Goal: Book appointment/travel/reservation

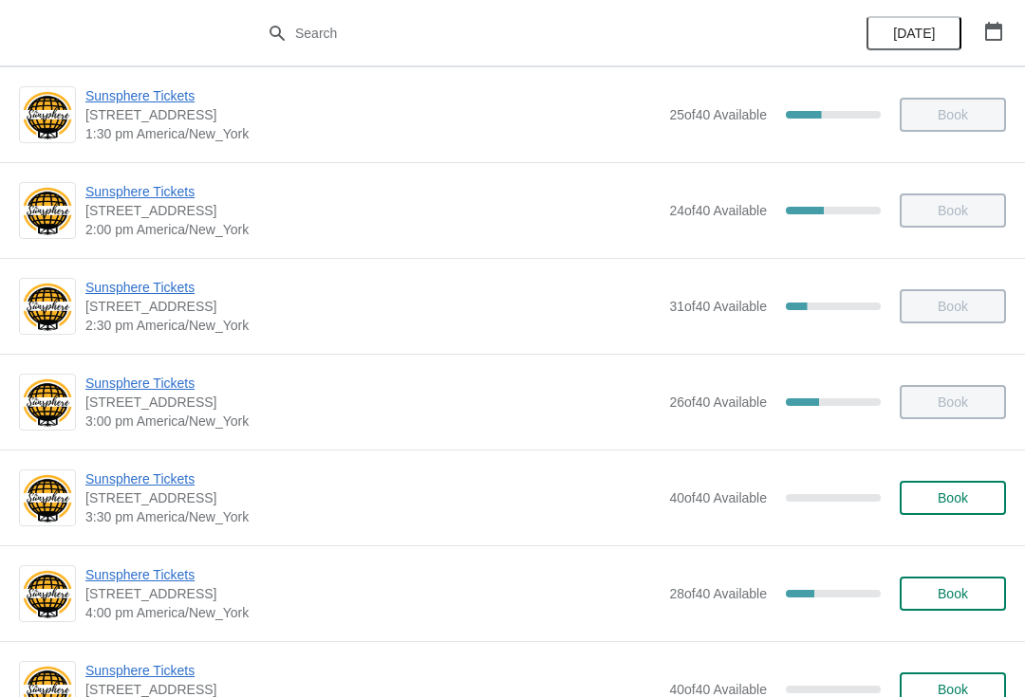
scroll to position [612, 0]
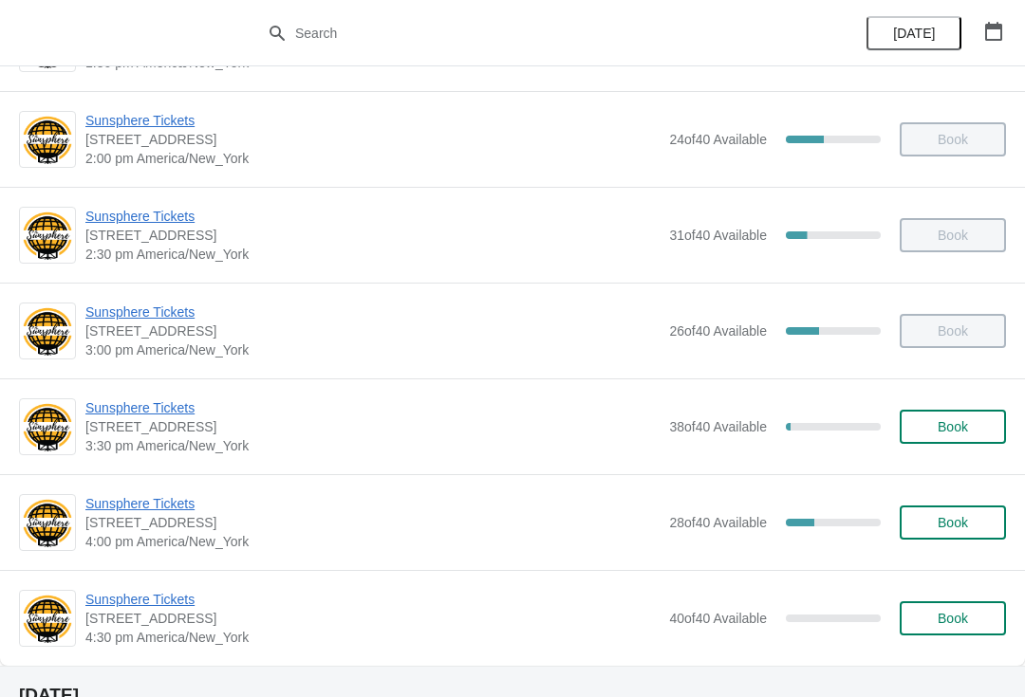
scroll to position [664, 0]
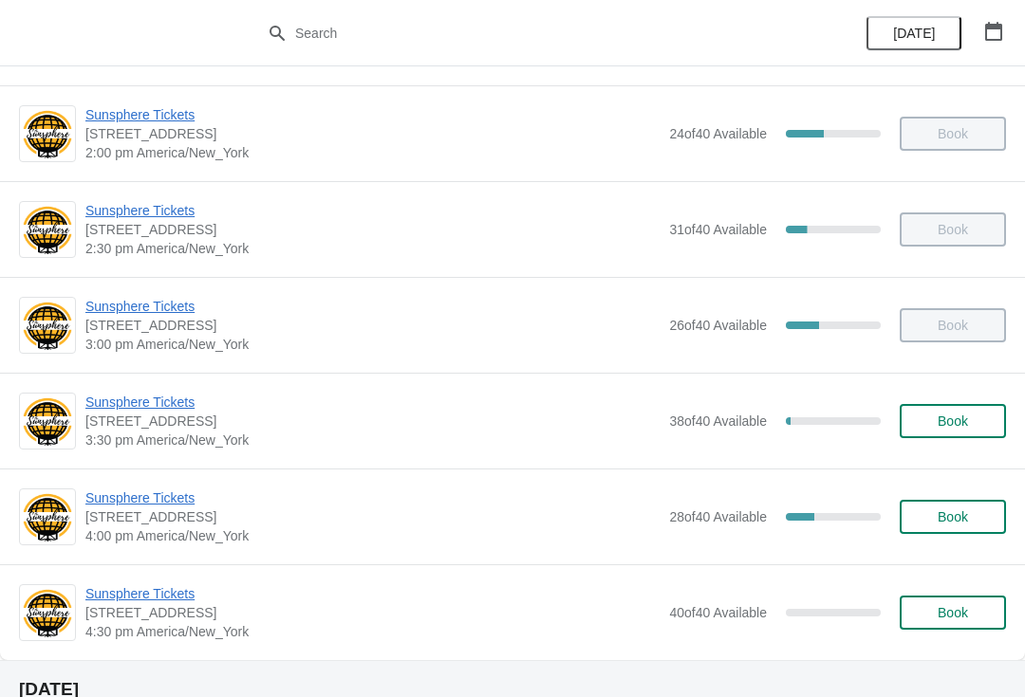
click at [941, 430] on button "Book" at bounding box center [952, 421] width 106 height 34
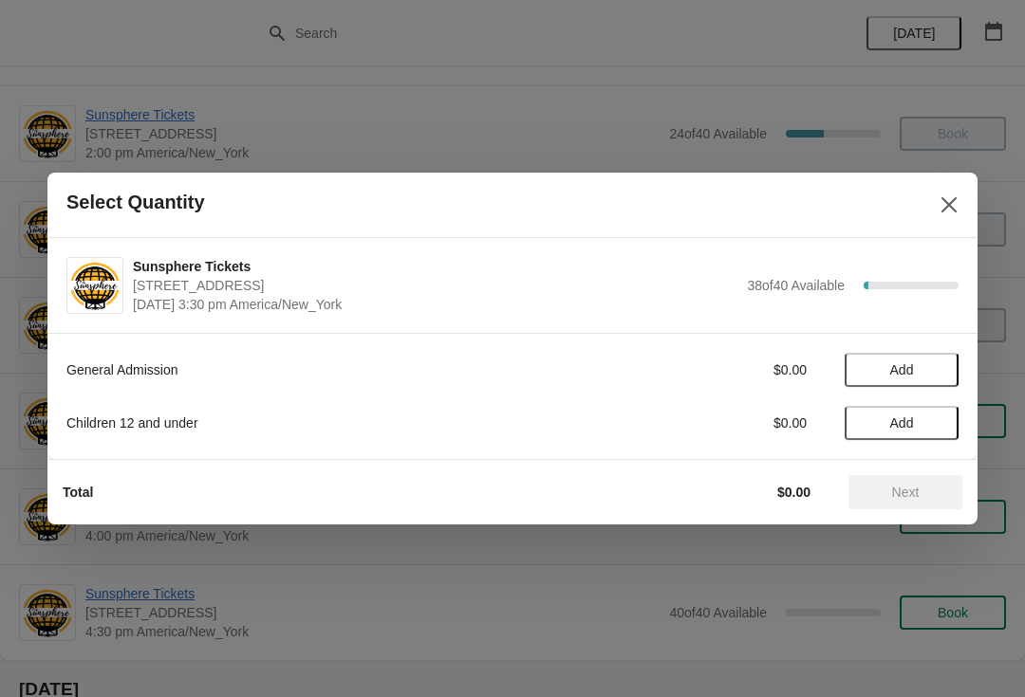
click at [937, 371] on span "Add" at bounding box center [901, 369] width 80 height 15
click at [940, 361] on icon at bounding box center [934, 371] width 20 height 20
click at [941, 371] on icon at bounding box center [934, 371] width 20 height 20
click at [941, 374] on icon at bounding box center [934, 371] width 20 height 20
click at [933, 374] on icon at bounding box center [934, 371] width 20 height 20
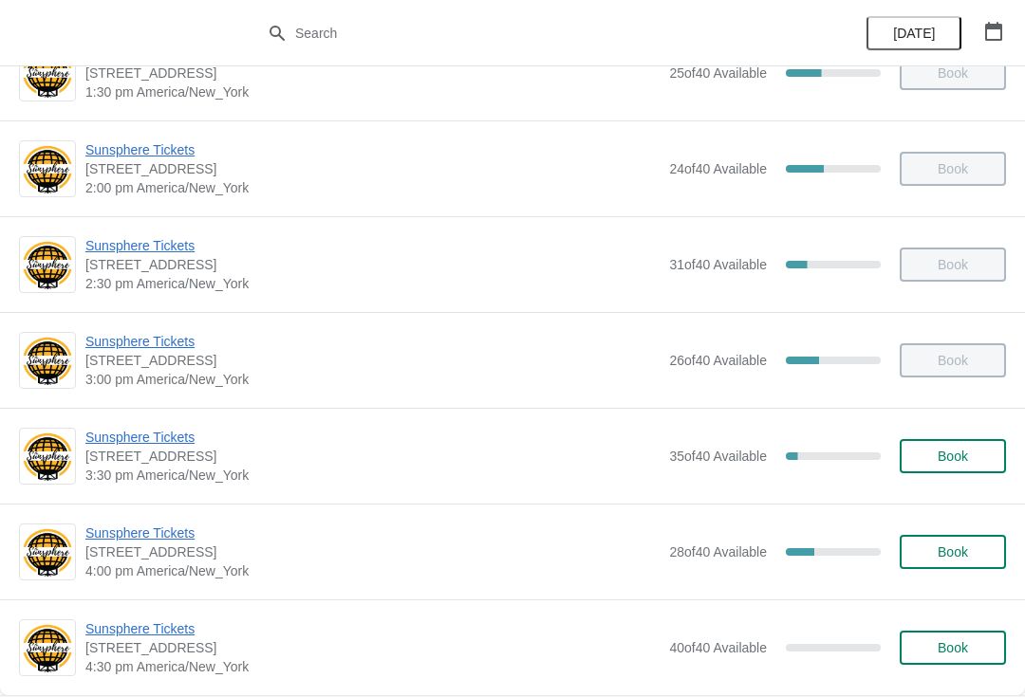
scroll to position [779, 0]
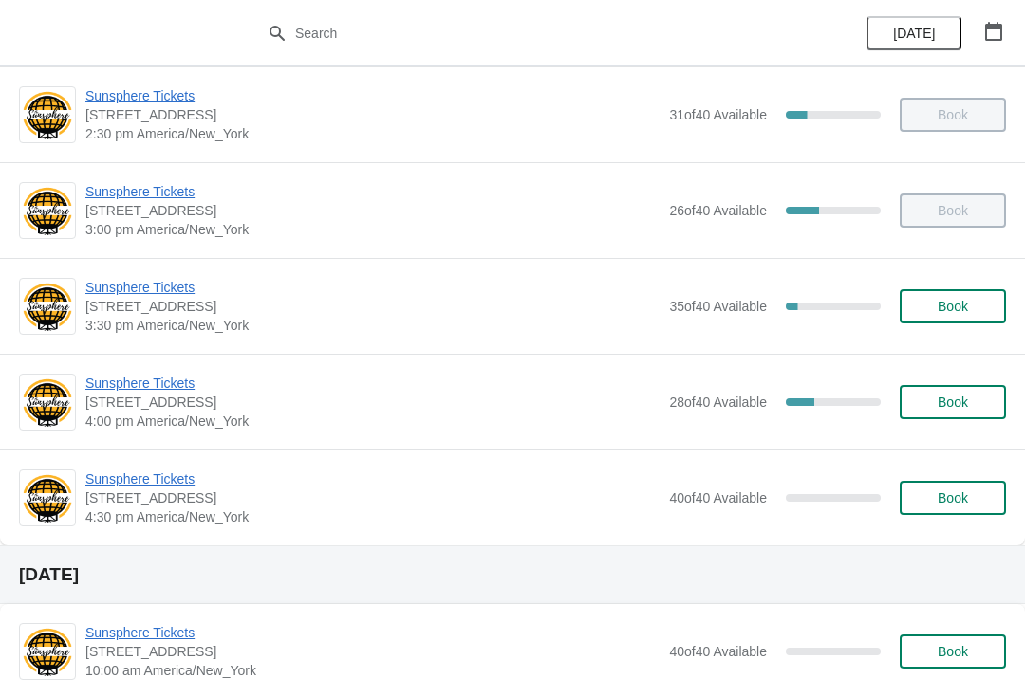
click at [161, 386] on span "Sunsphere Tickets" at bounding box center [372, 383] width 574 height 19
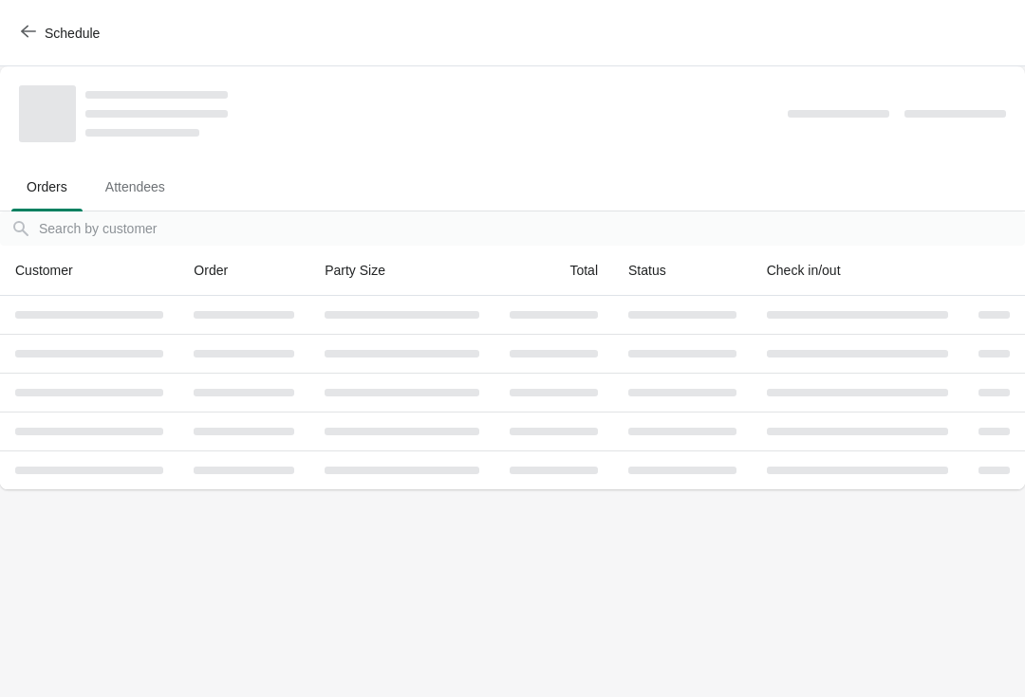
scroll to position [0, 0]
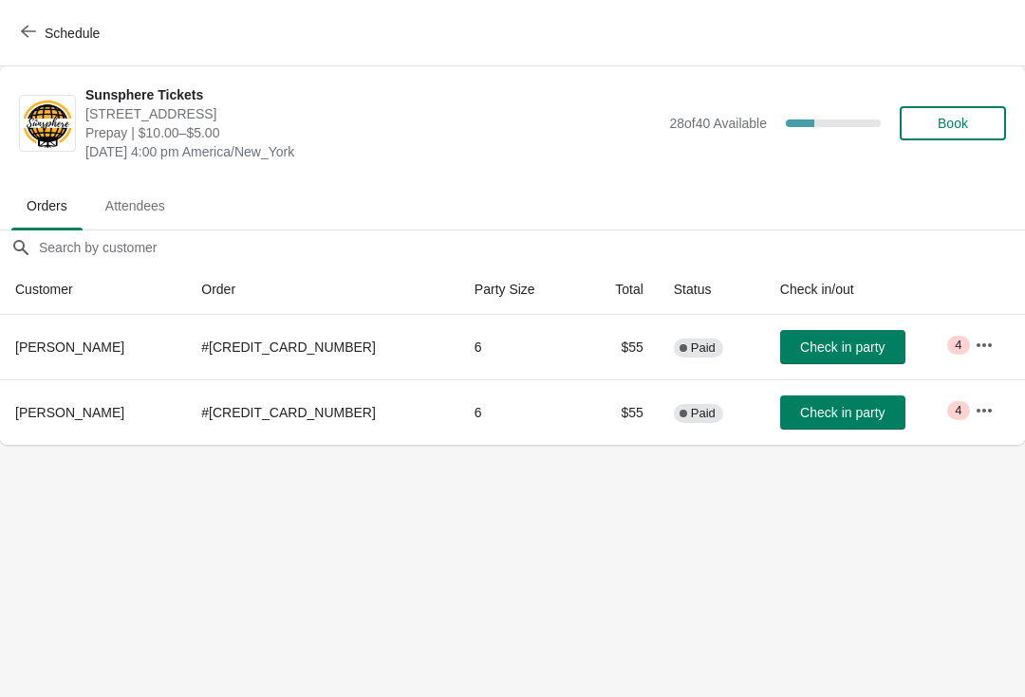
click at [98, 44] on button "Schedule" at bounding box center [61, 33] width 105 height 34
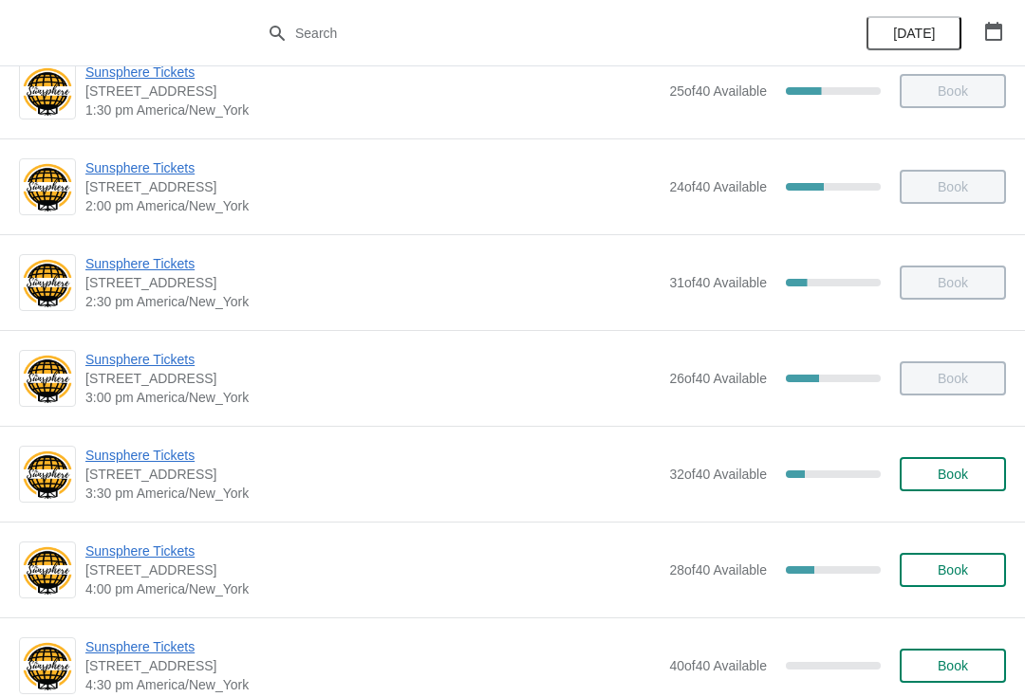
scroll to position [708, 0]
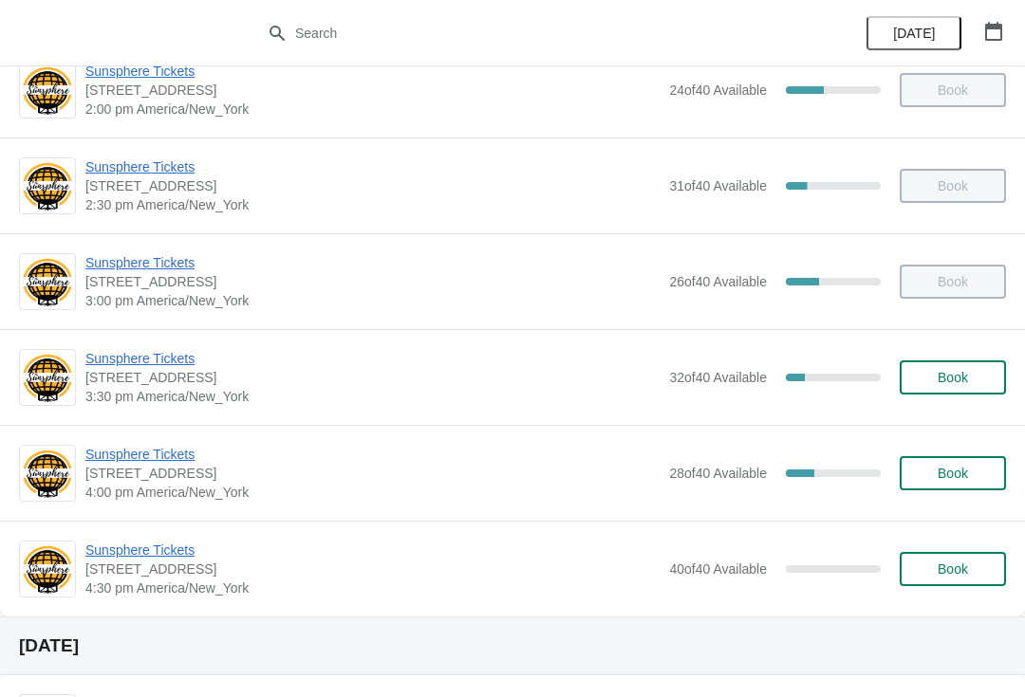
click at [988, 387] on button "Book" at bounding box center [952, 378] width 106 height 34
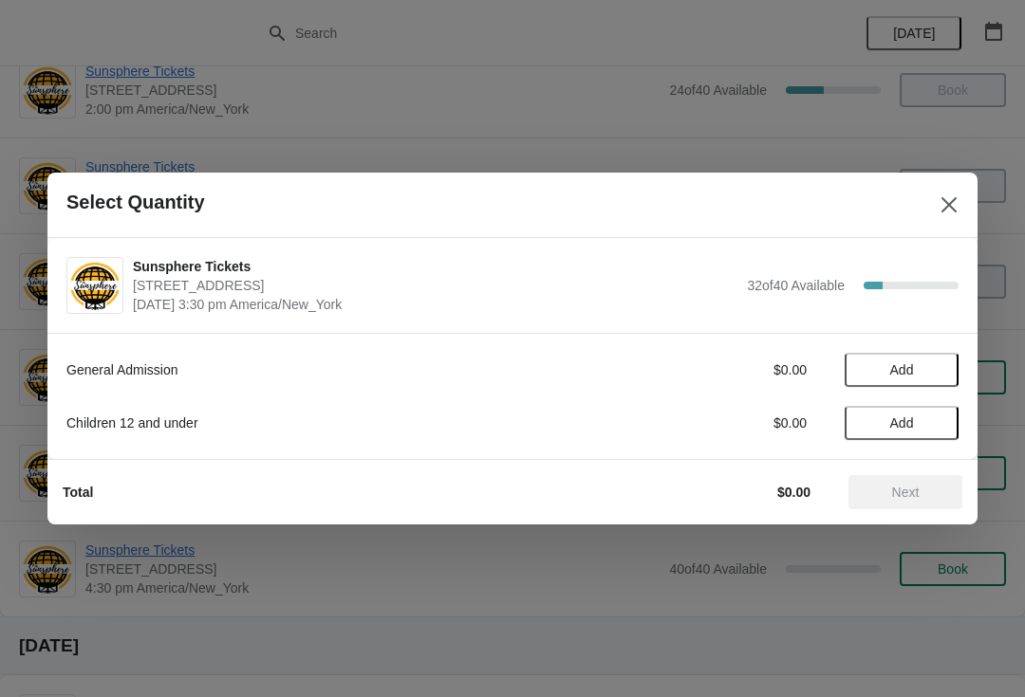
click at [932, 375] on span "Add" at bounding box center [901, 369] width 80 height 15
click at [943, 369] on icon at bounding box center [934, 371] width 20 height 20
click at [936, 426] on span "Add" at bounding box center [901, 423] width 80 height 15
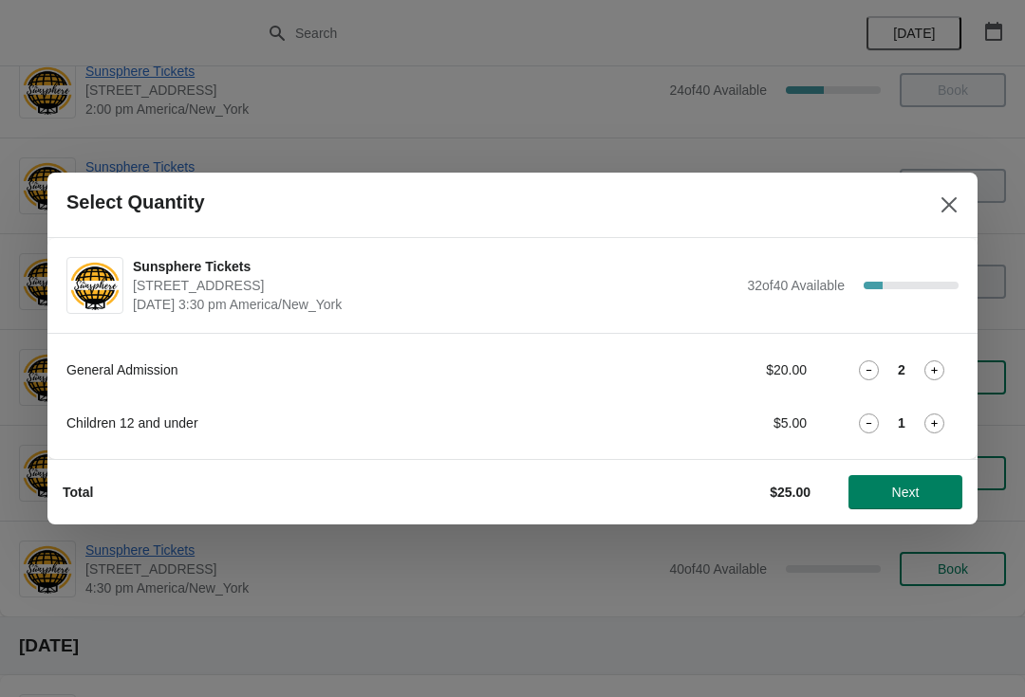
click at [929, 420] on icon at bounding box center [934, 424] width 20 height 20
click at [928, 421] on icon at bounding box center [934, 424] width 20 height 20
click at [931, 415] on icon at bounding box center [934, 424] width 20 height 20
click at [876, 422] on icon at bounding box center [869, 424] width 20 height 20
click at [917, 471] on div "Total $35.00 Next" at bounding box center [504, 484] width 915 height 49
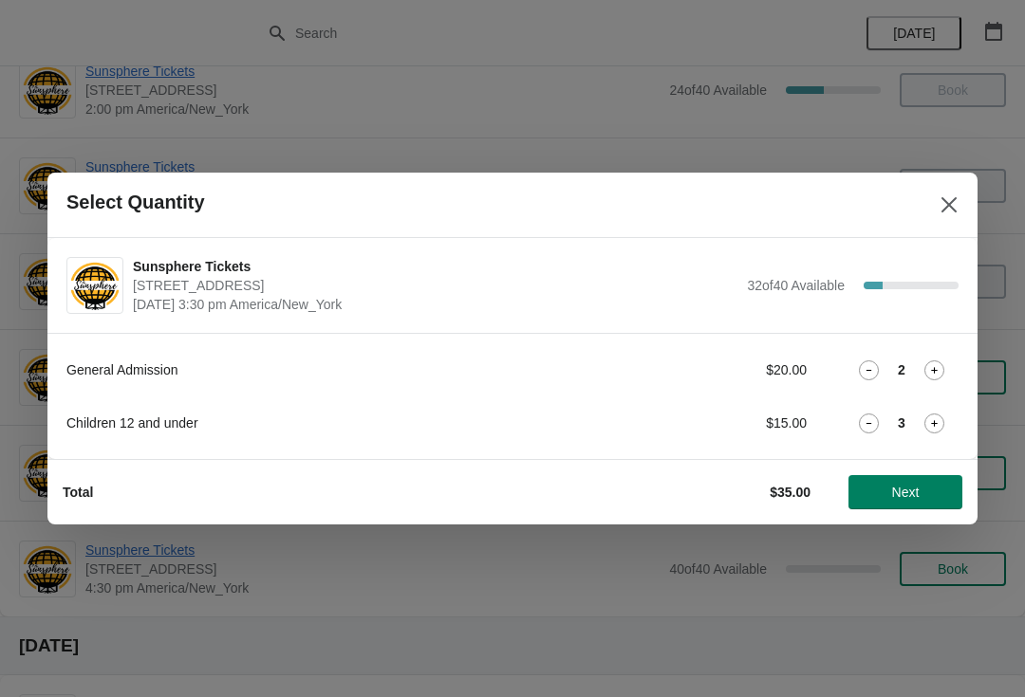
click at [902, 480] on button "Next" at bounding box center [905, 492] width 114 height 34
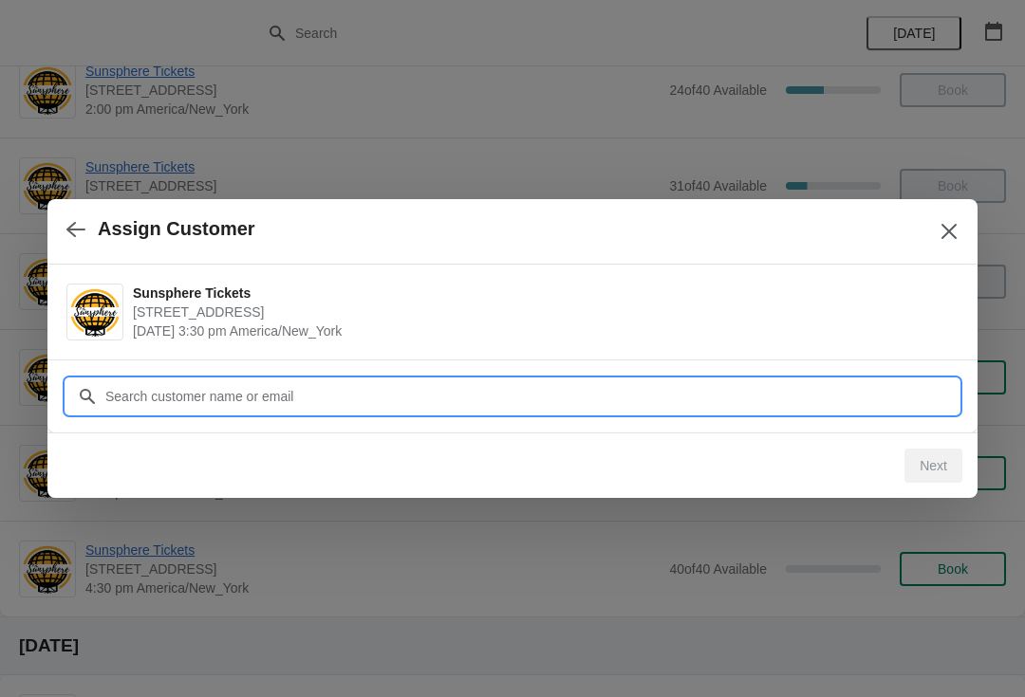
click at [814, 403] on input "Customer" at bounding box center [531, 397] width 854 height 34
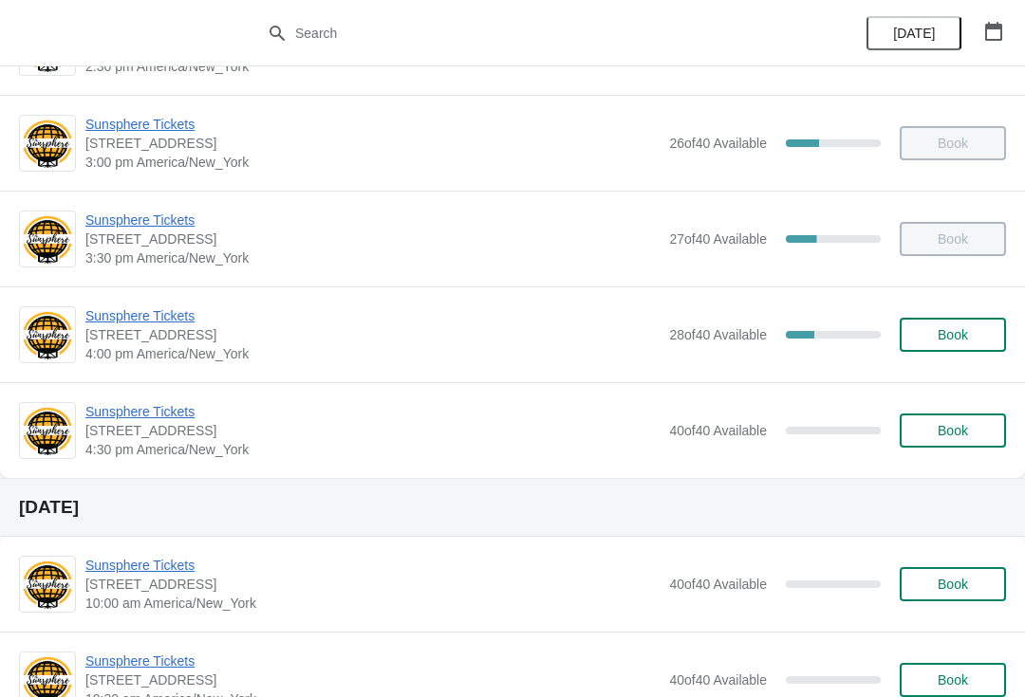
scroll to position [843, 0]
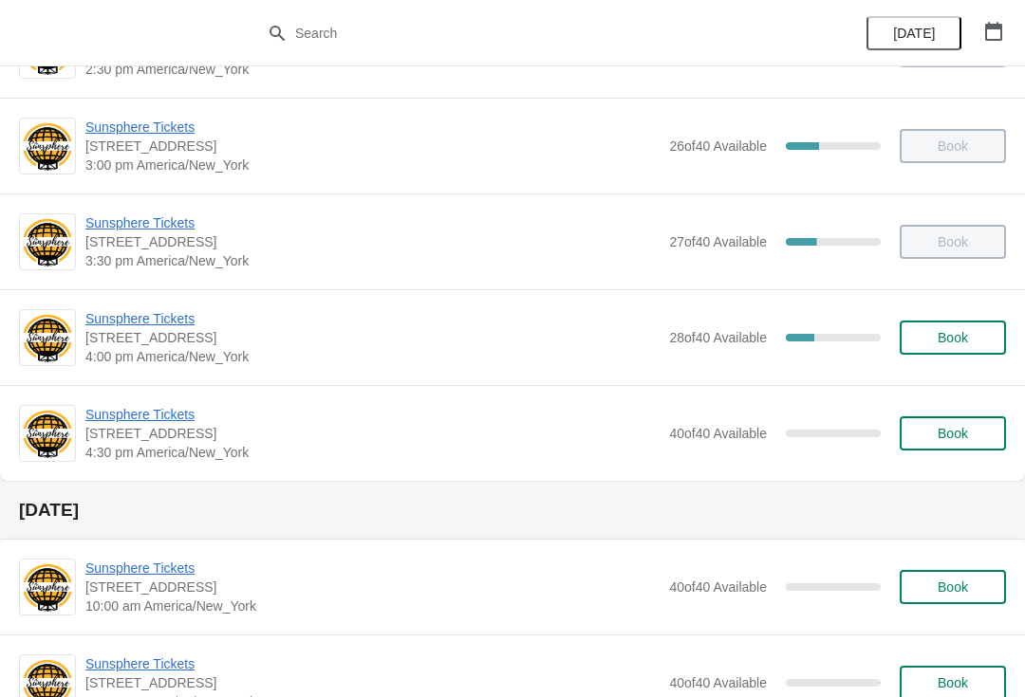
click at [172, 327] on span "Sunsphere Tickets" at bounding box center [372, 318] width 574 height 19
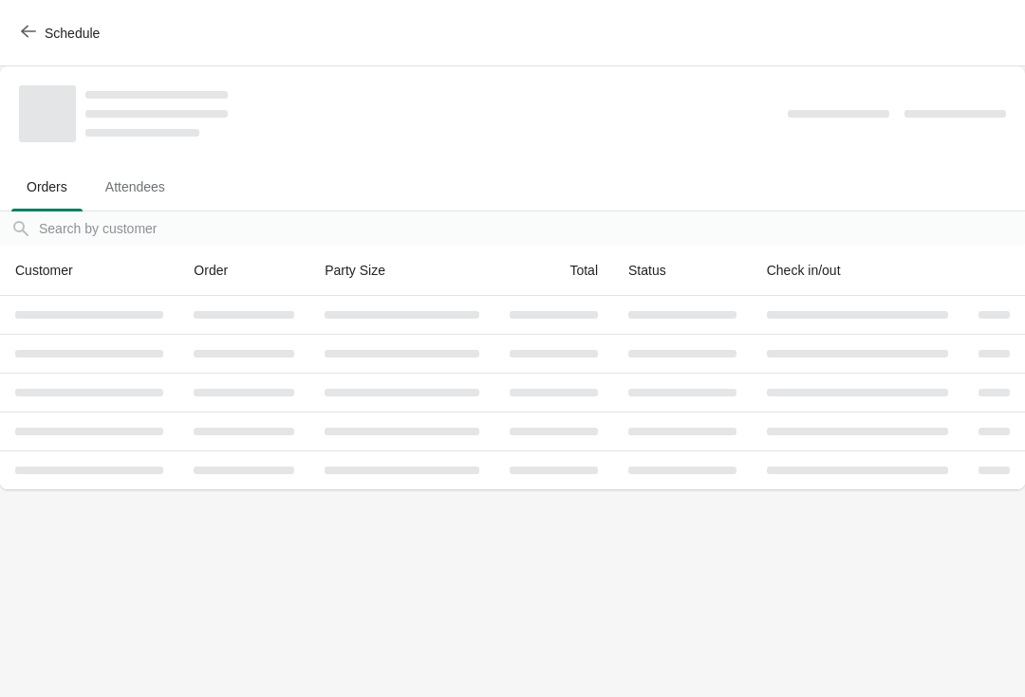
scroll to position [0, 0]
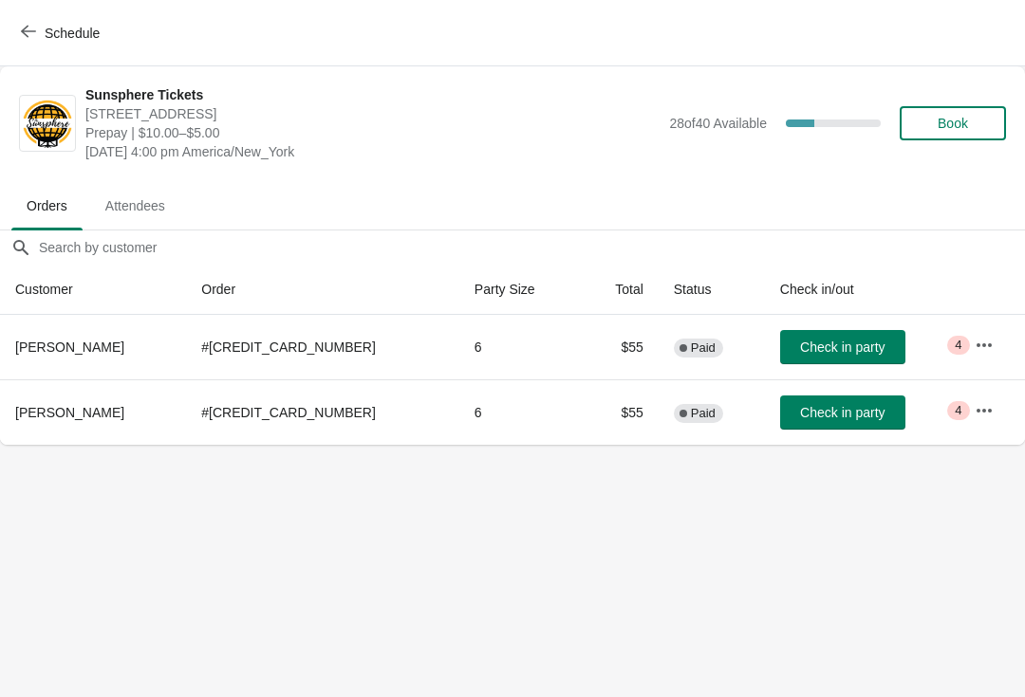
click at [834, 358] on button "Check in party" at bounding box center [842, 347] width 125 height 34
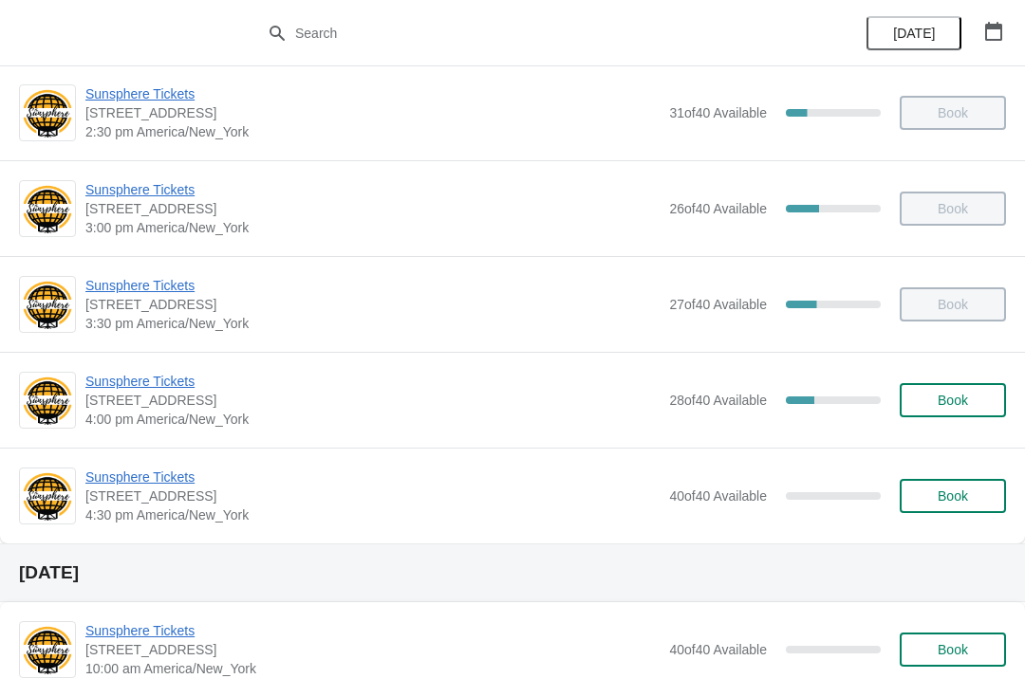
scroll to position [864, 0]
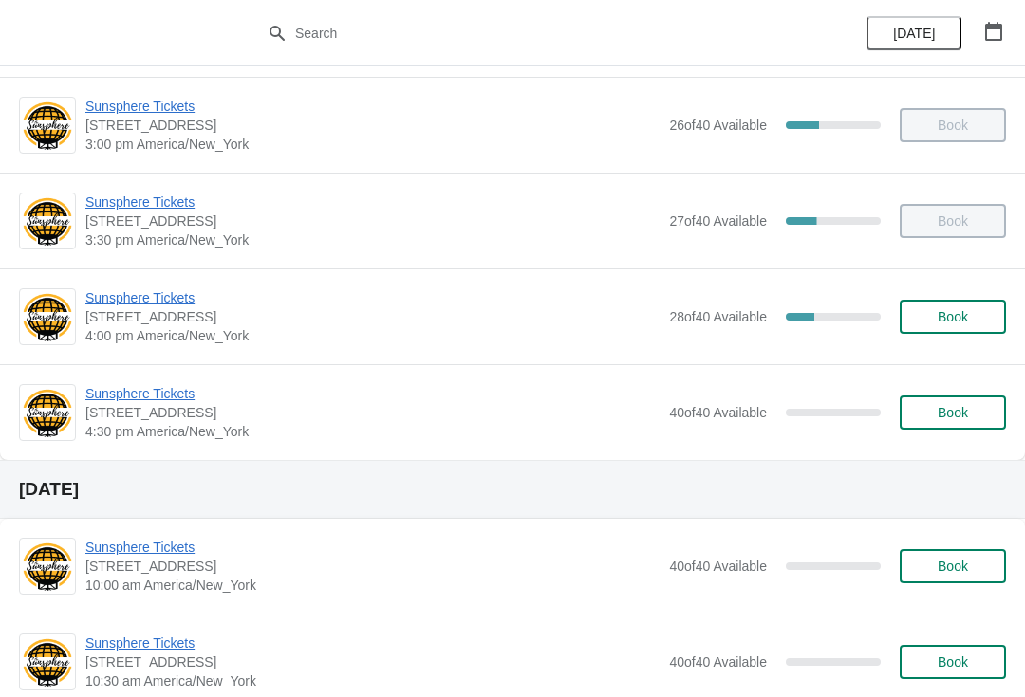
click at [941, 331] on button "Book" at bounding box center [952, 317] width 106 height 34
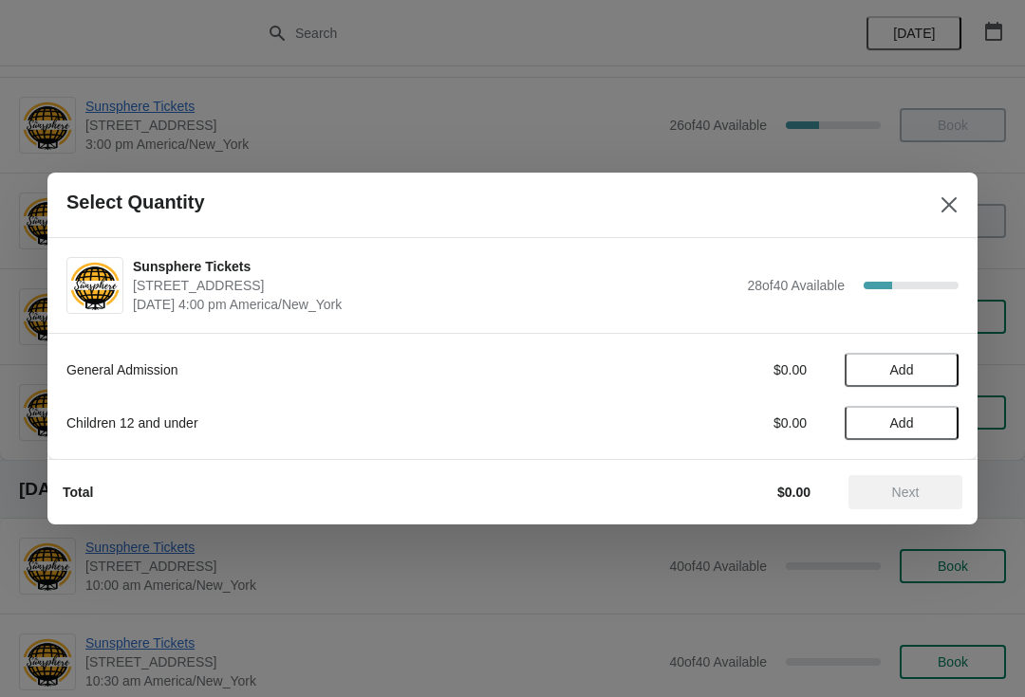
click at [936, 373] on span "Add" at bounding box center [901, 369] width 80 height 15
click at [935, 378] on icon at bounding box center [934, 371] width 20 height 20
click at [907, 425] on span "Add" at bounding box center [902, 423] width 24 height 15
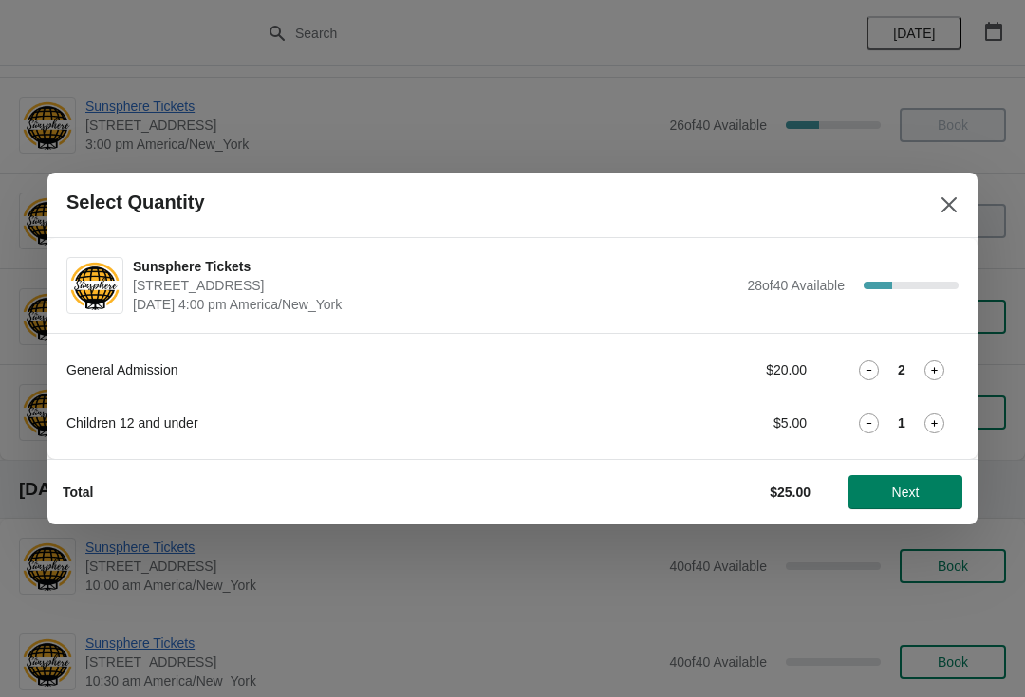
click at [872, 422] on icon at bounding box center [869, 424] width 20 height 20
click at [910, 491] on span "Next" at bounding box center [906, 492] width 28 height 15
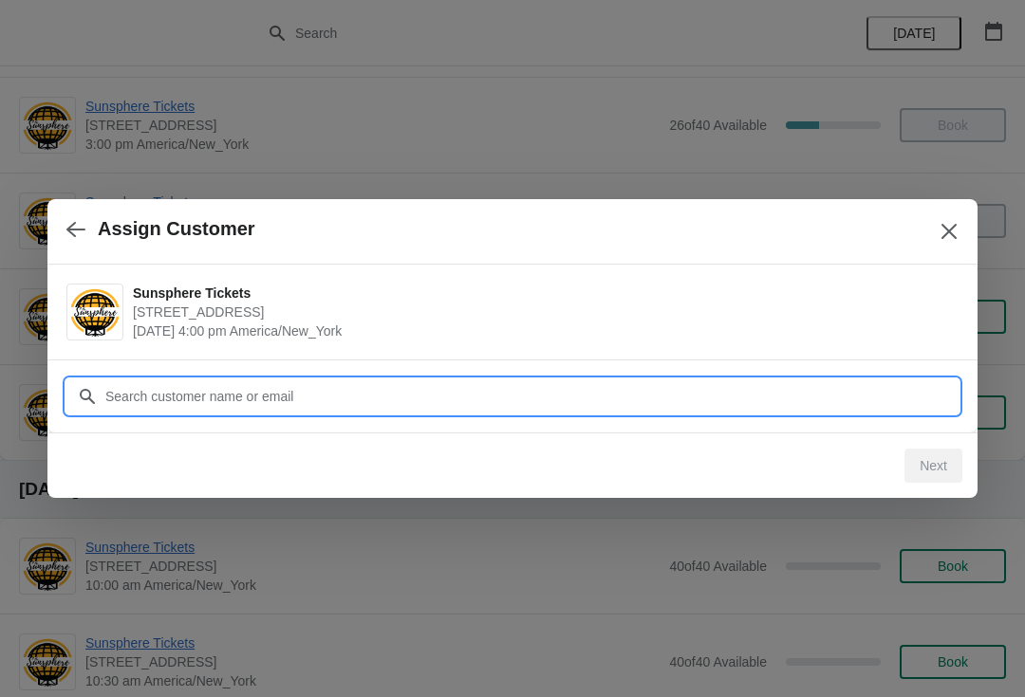
click at [459, 403] on input "Customer" at bounding box center [531, 397] width 854 height 34
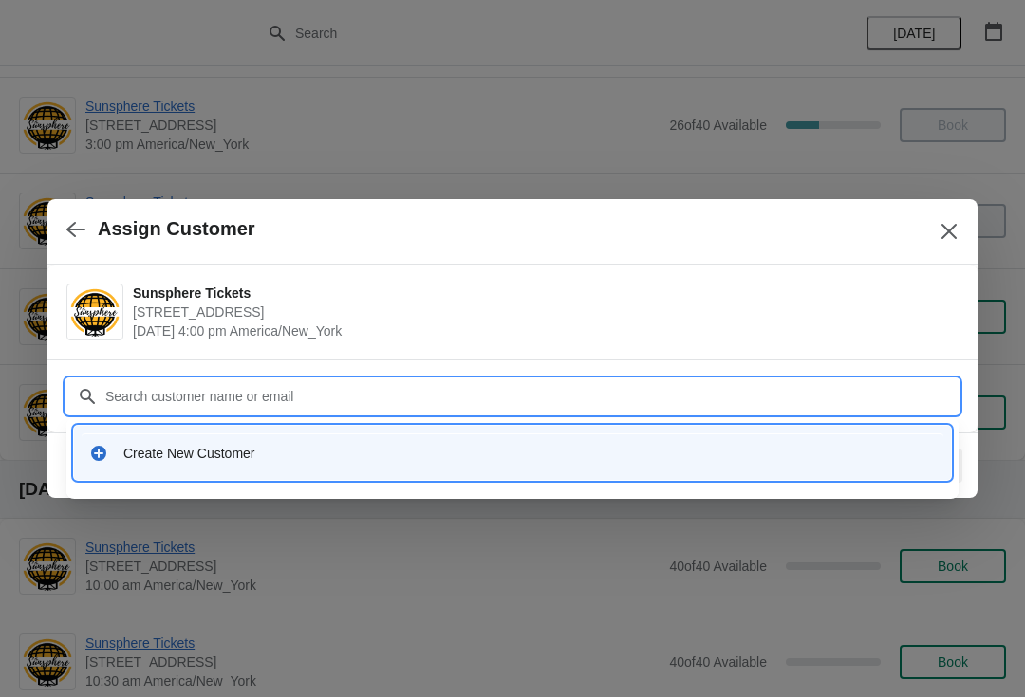
click at [454, 479] on div "Create New Customer" at bounding box center [512, 453] width 877 height 54
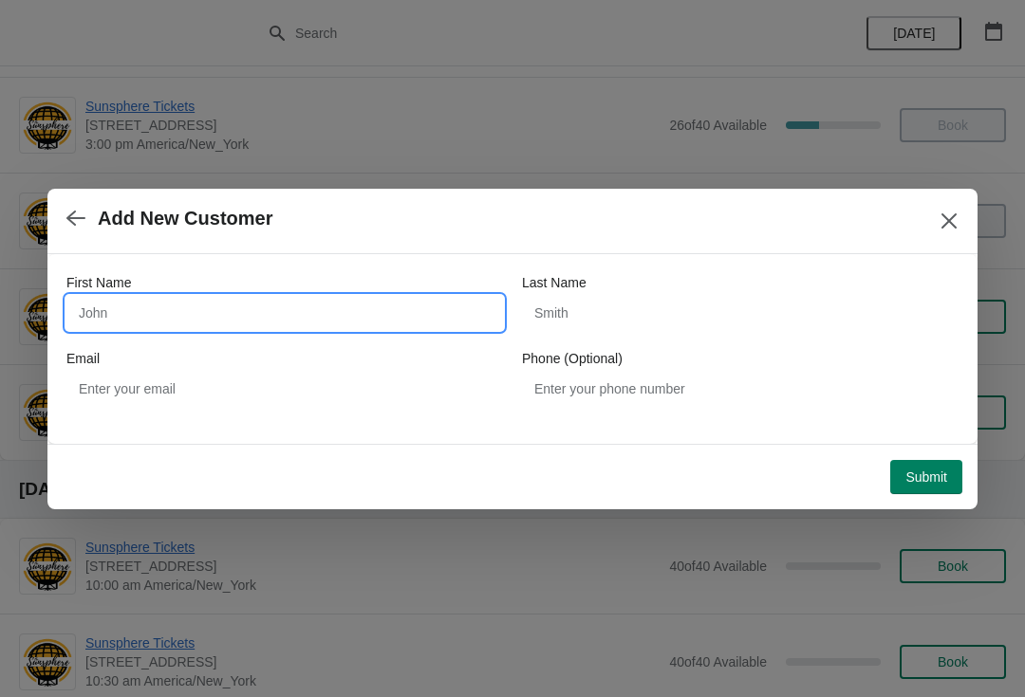
click at [321, 317] on input "First Name" at bounding box center [284, 313] width 436 height 34
type input "W"
click at [943, 446] on div "Submit" at bounding box center [504, 469] width 915 height 49
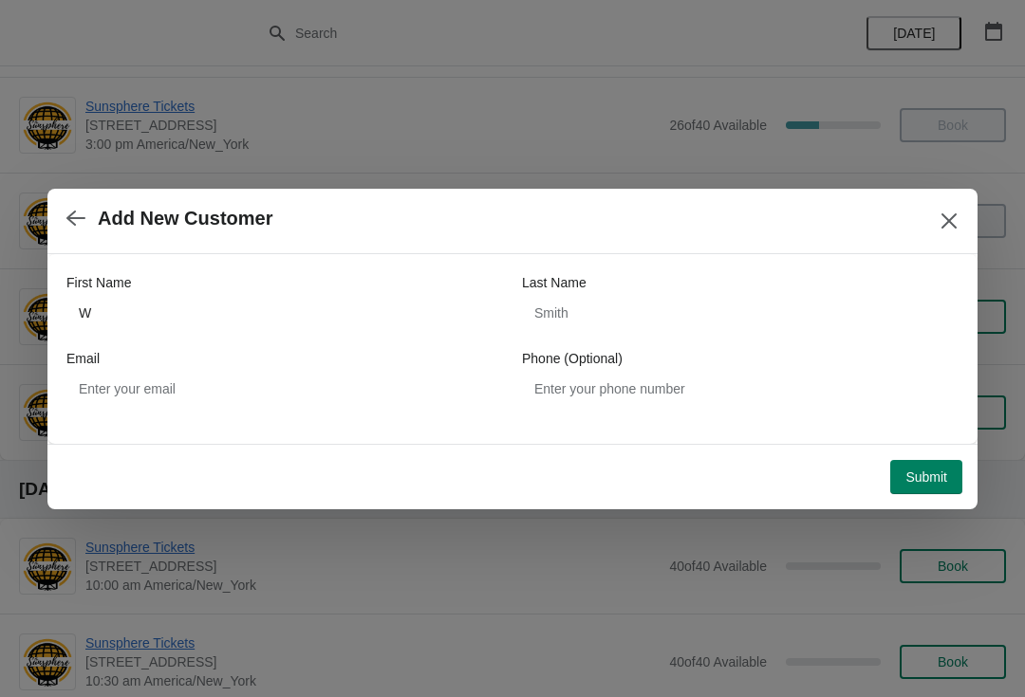
click at [932, 471] on span "Submit" at bounding box center [926, 477] width 42 height 15
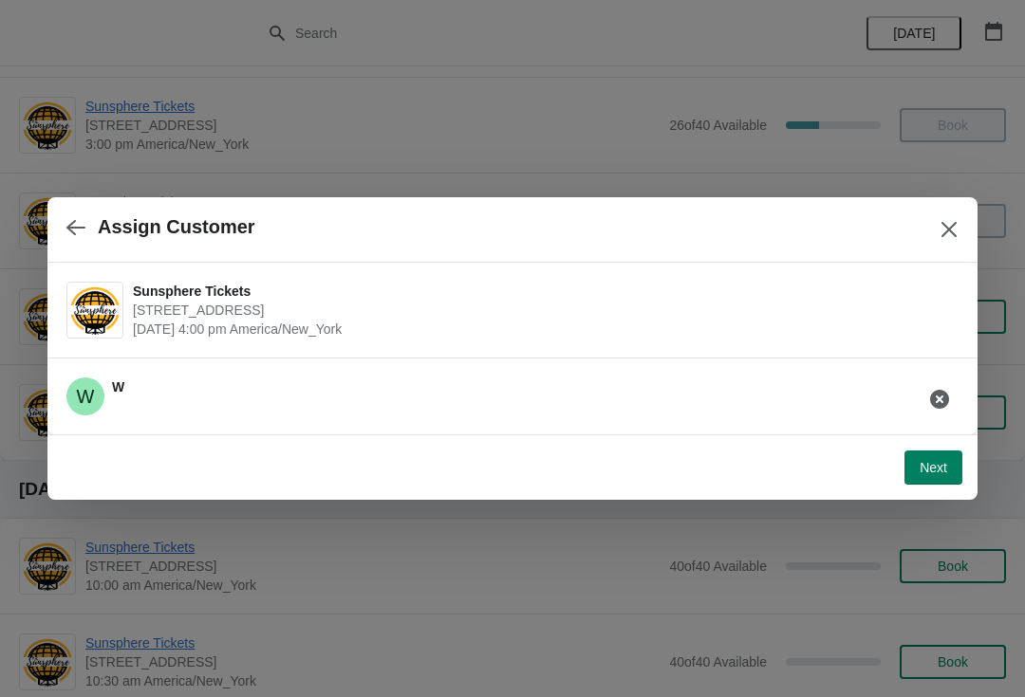
click at [939, 471] on span "Next" at bounding box center [933, 467] width 28 height 15
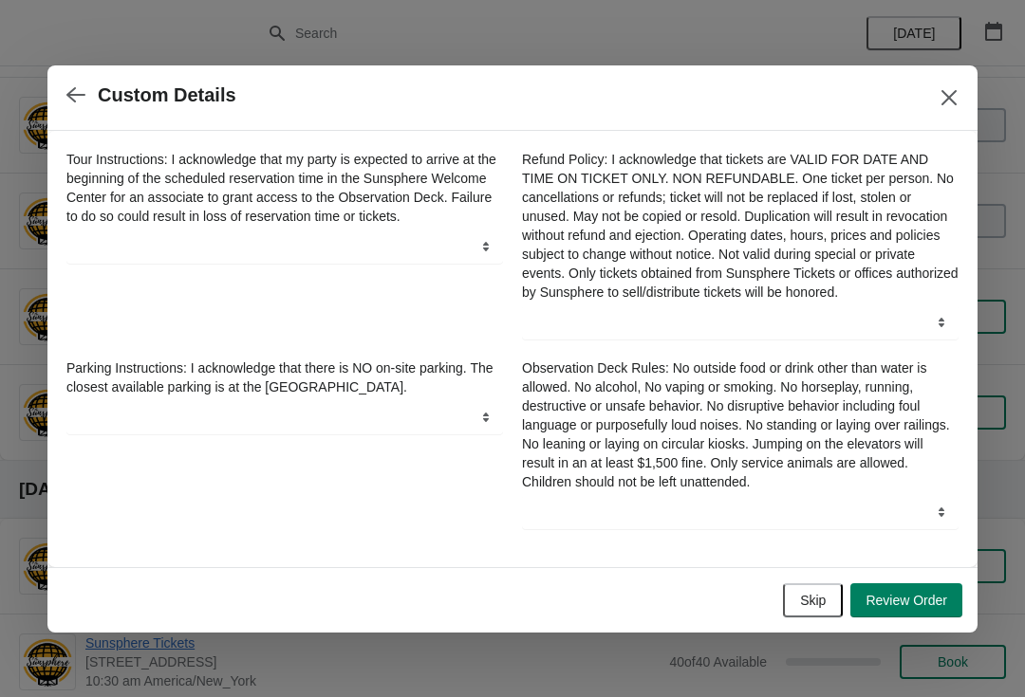
click at [818, 601] on span "Skip" at bounding box center [813, 600] width 26 height 15
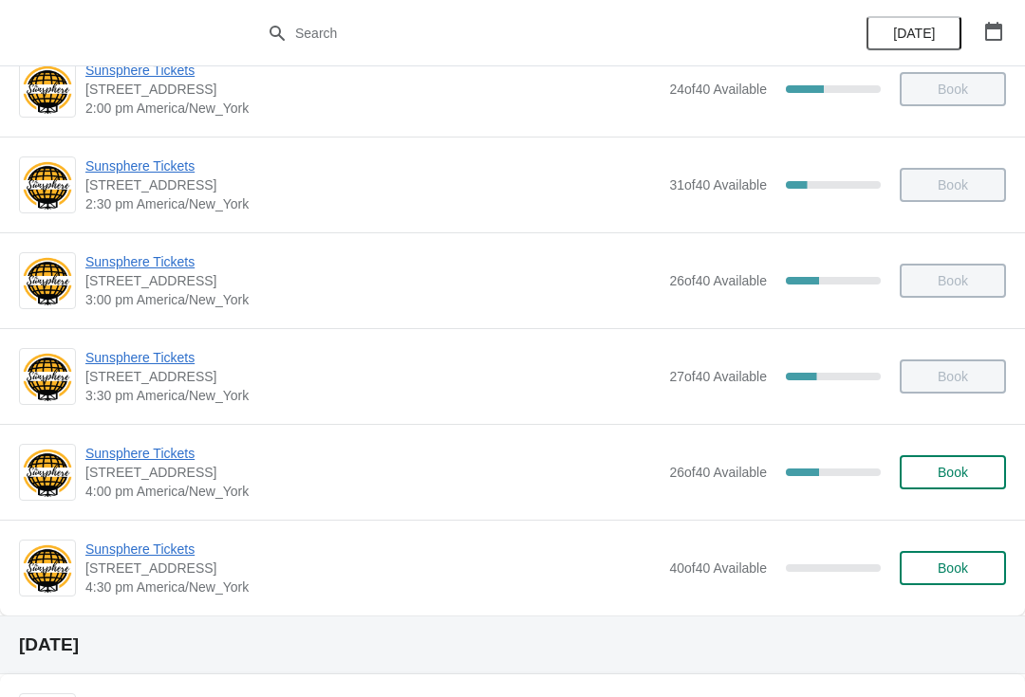
scroll to position [710, 0]
click at [967, 478] on span "Book" at bounding box center [952, 471] width 30 height 15
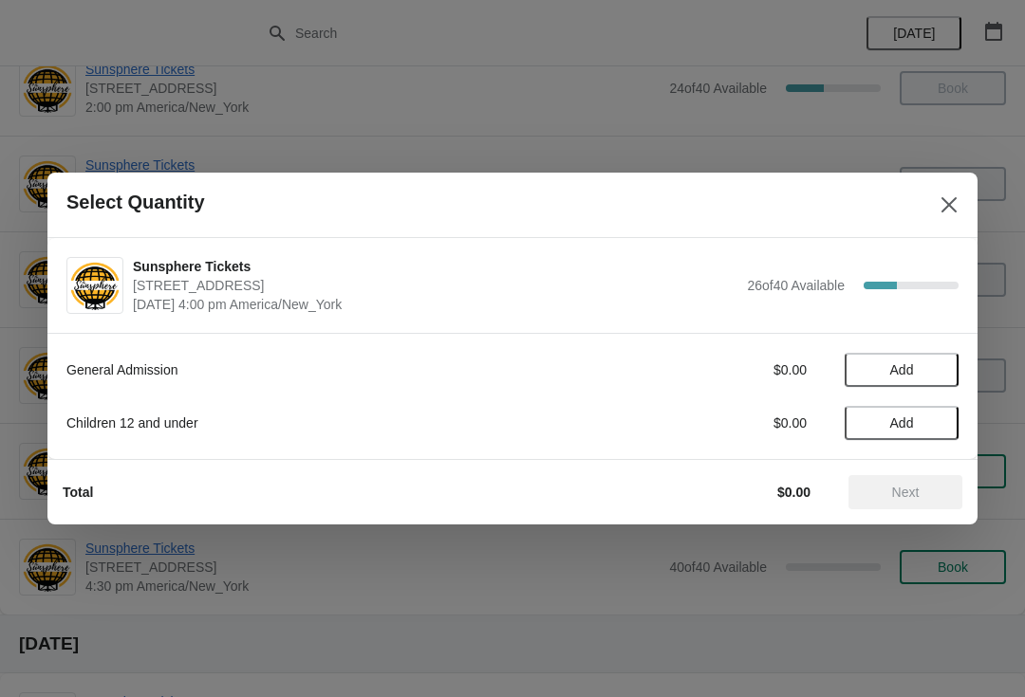
click at [939, 382] on button "Add" at bounding box center [901, 370] width 114 height 34
click at [912, 485] on span "Next" at bounding box center [906, 492] width 28 height 15
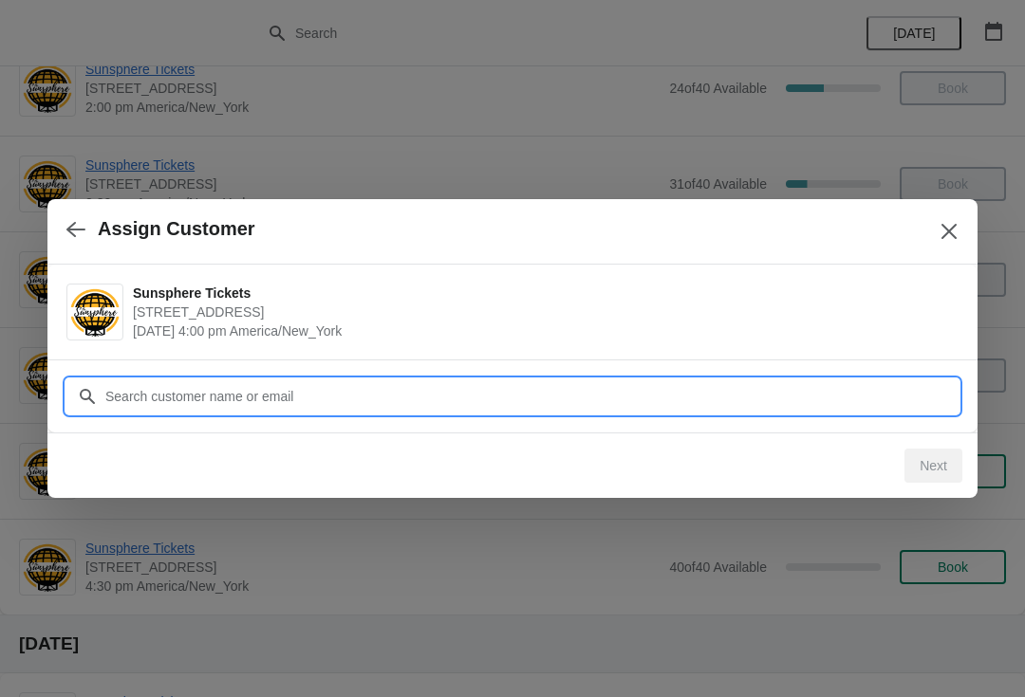
click at [814, 402] on input "Customer" at bounding box center [531, 397] width 854 height 34
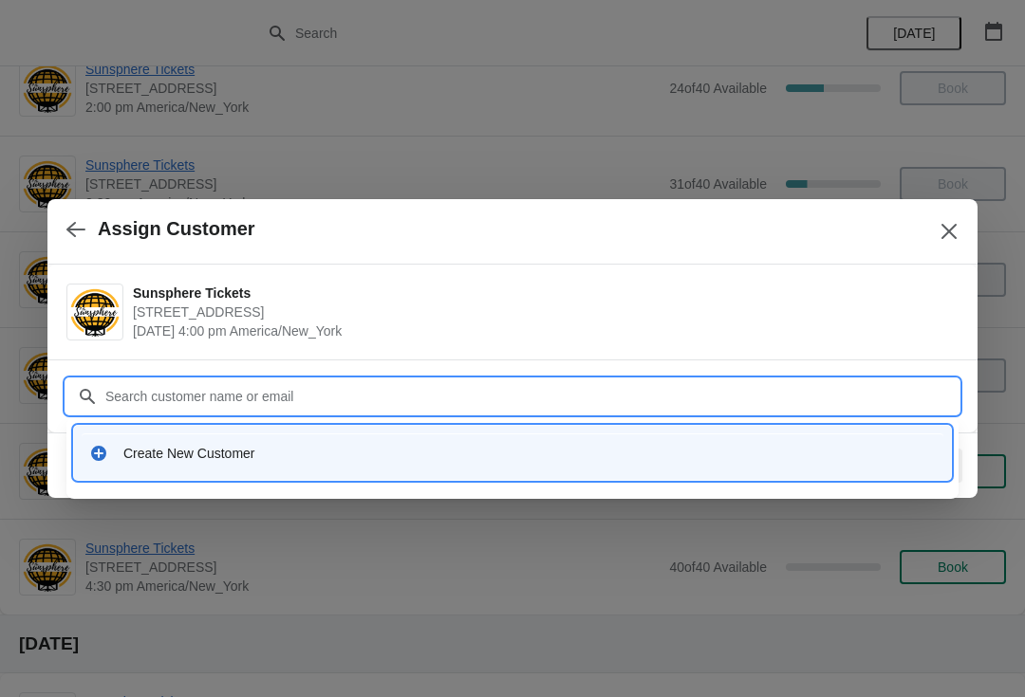
click at [316, 470] on div "Create New Customer" at bounding box center [512, 453] width 861 height 39
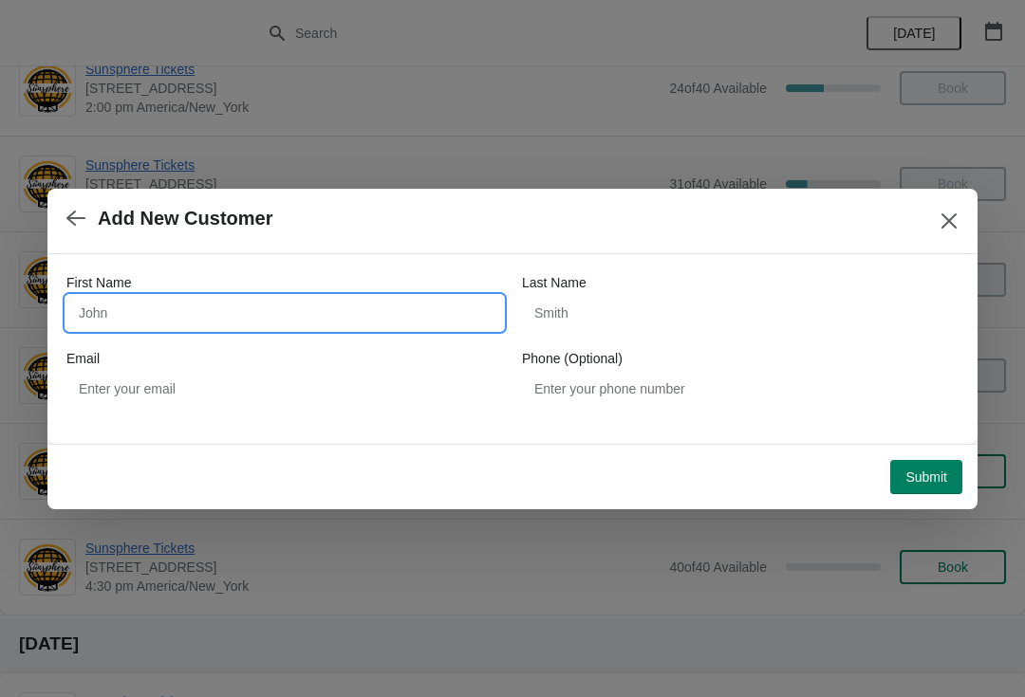
click at [224, 310] on input "First Name" at bounding box center [284, 313] width 436 height 34
type input "W"
click at [920, 454] on div "Submit" at bounding box center [508, 474] width 907 height 42
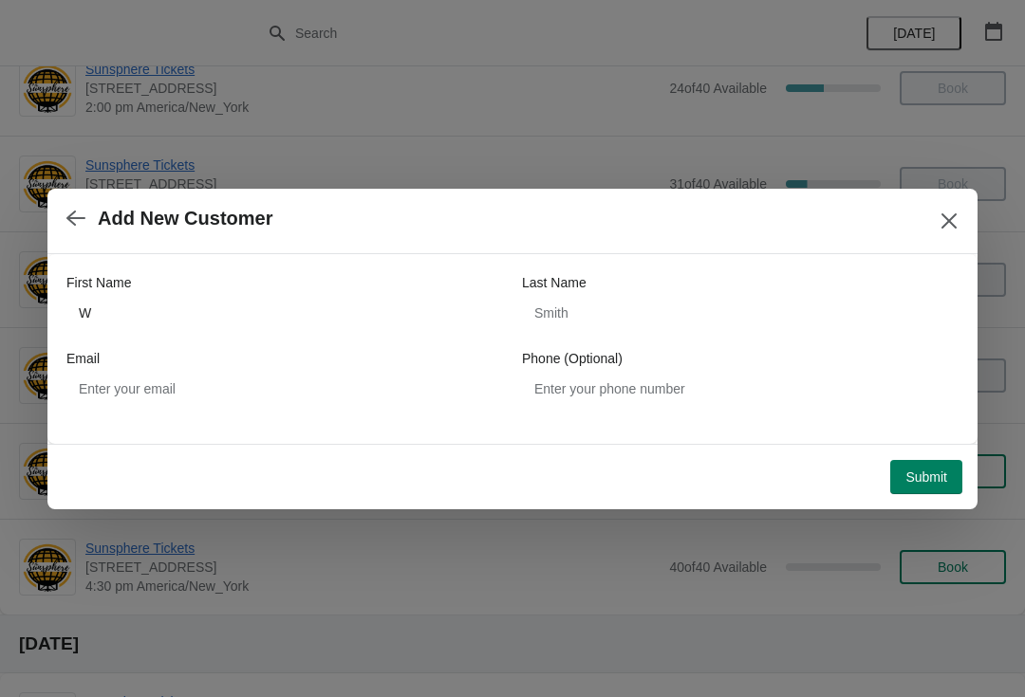
click at [917, 472] on span "Submit" at bounding box center [926, 477] width 42 height 15
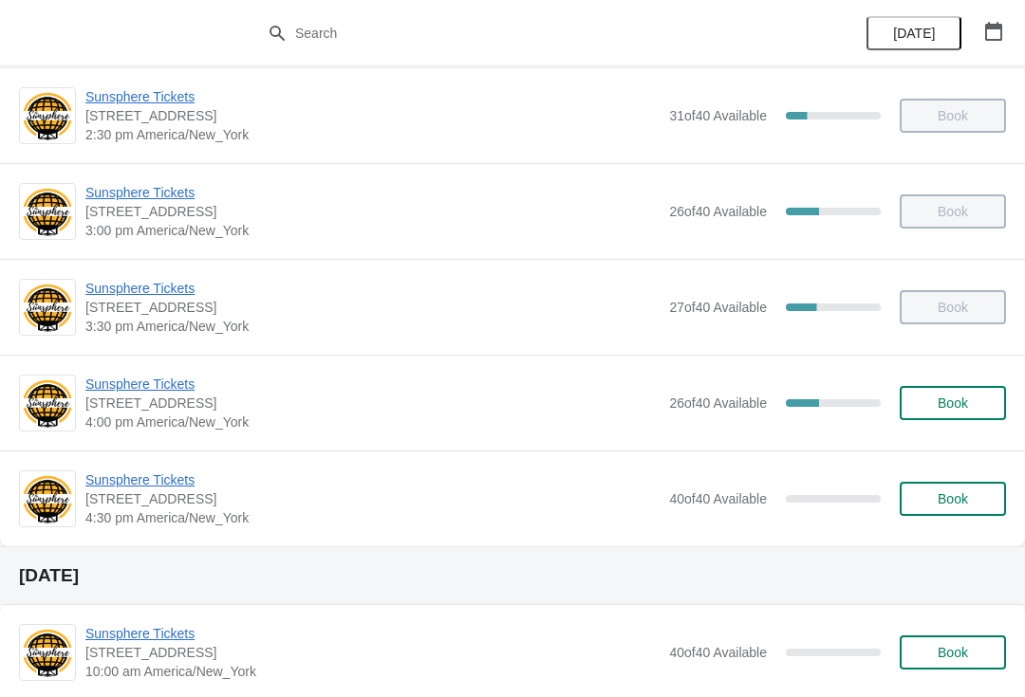
scroll to position [785, 0]
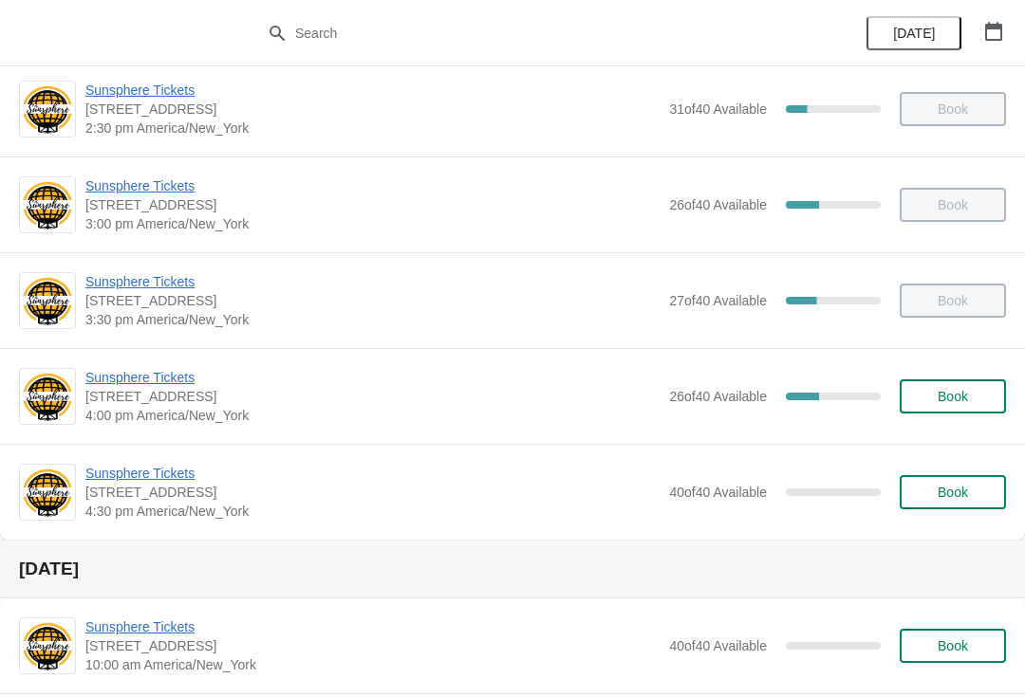
click at [950, 413] on button "Book" at bounding box center [952, 397] width 106 height 34
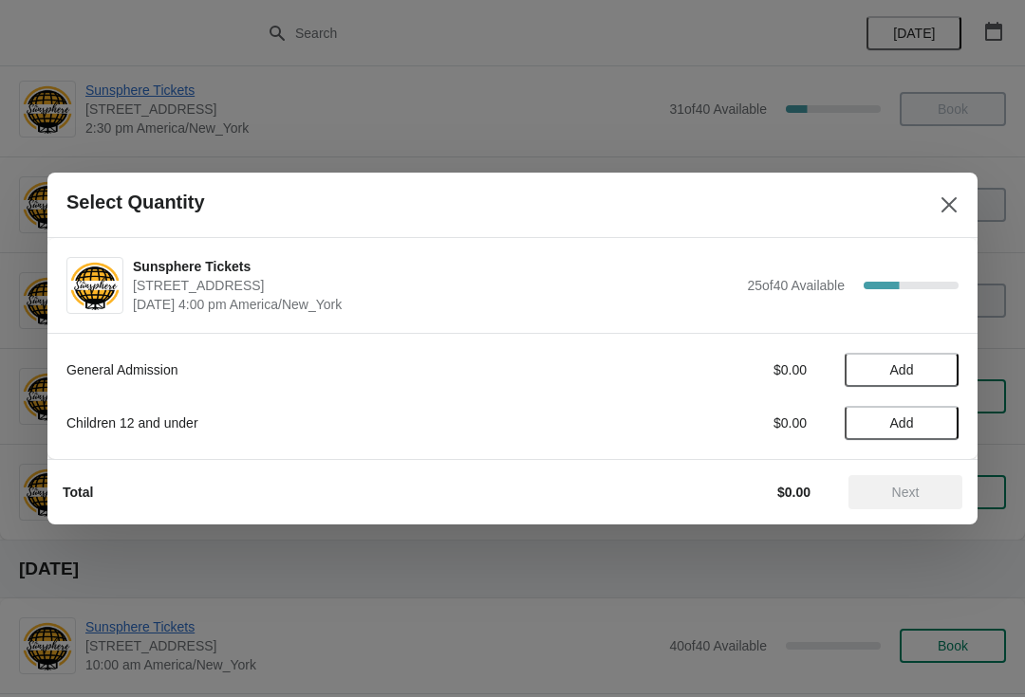
click at [930, 378] on button "Add" at bounding box center [901, 370] width 114 height 34
click at [931, 376] on icon at bounding box center [934, 371] width 20 height 20
click at [937, 363] on icon at bounding box center [934, 371] width 20 height 20
click at [899, 490] on span "Next" at bounding box center [906, 492] width 28 height 15
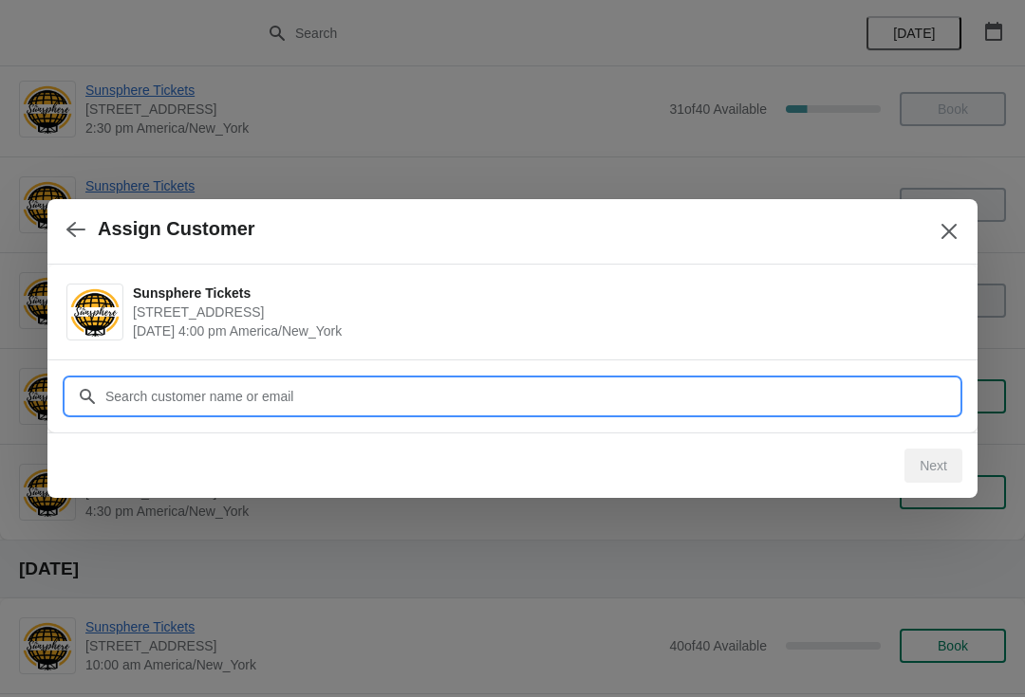
click at [817, 392] on input "Customer" at bounding box center [531, 397] width 854 height 34
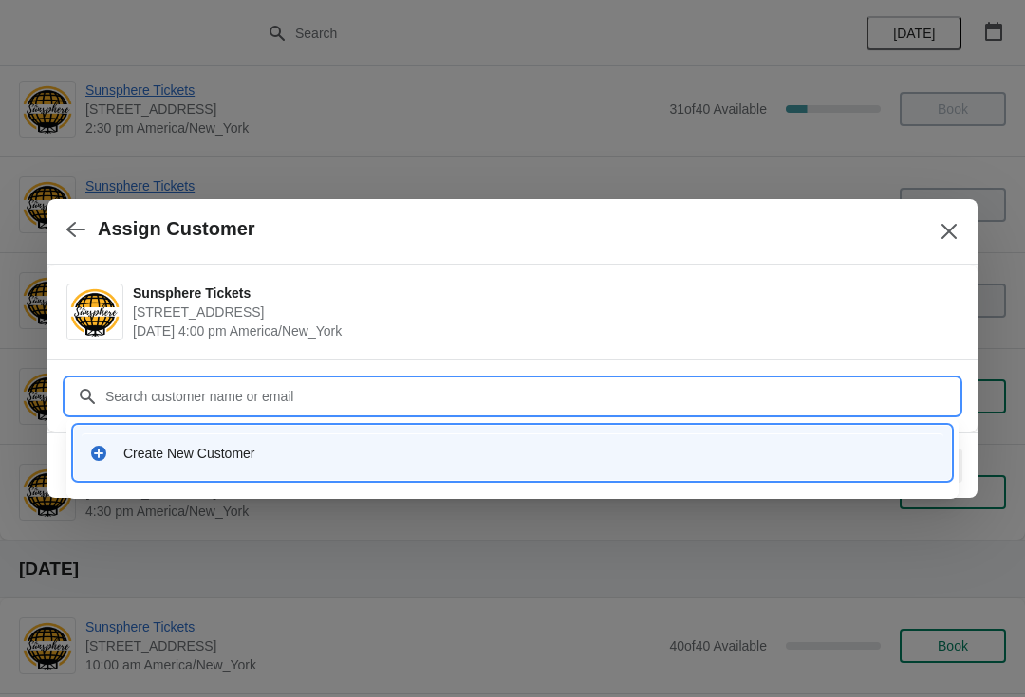
click at [546, 446] on div "Create New Customer" at bounding box center [529, 453] width 812 height 19
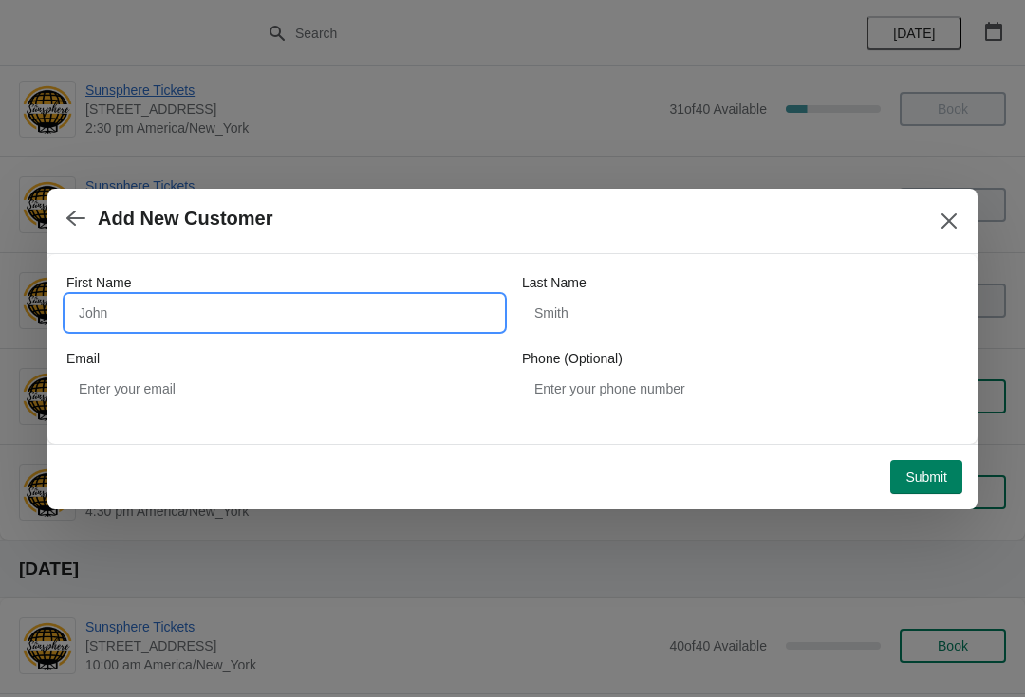
click at [224, 317] on input "First Name" at bounding box center [284, 313] width 436 height 34
type input "Wa"
